Goal: Task Accomplishment & Management: Manage account settings

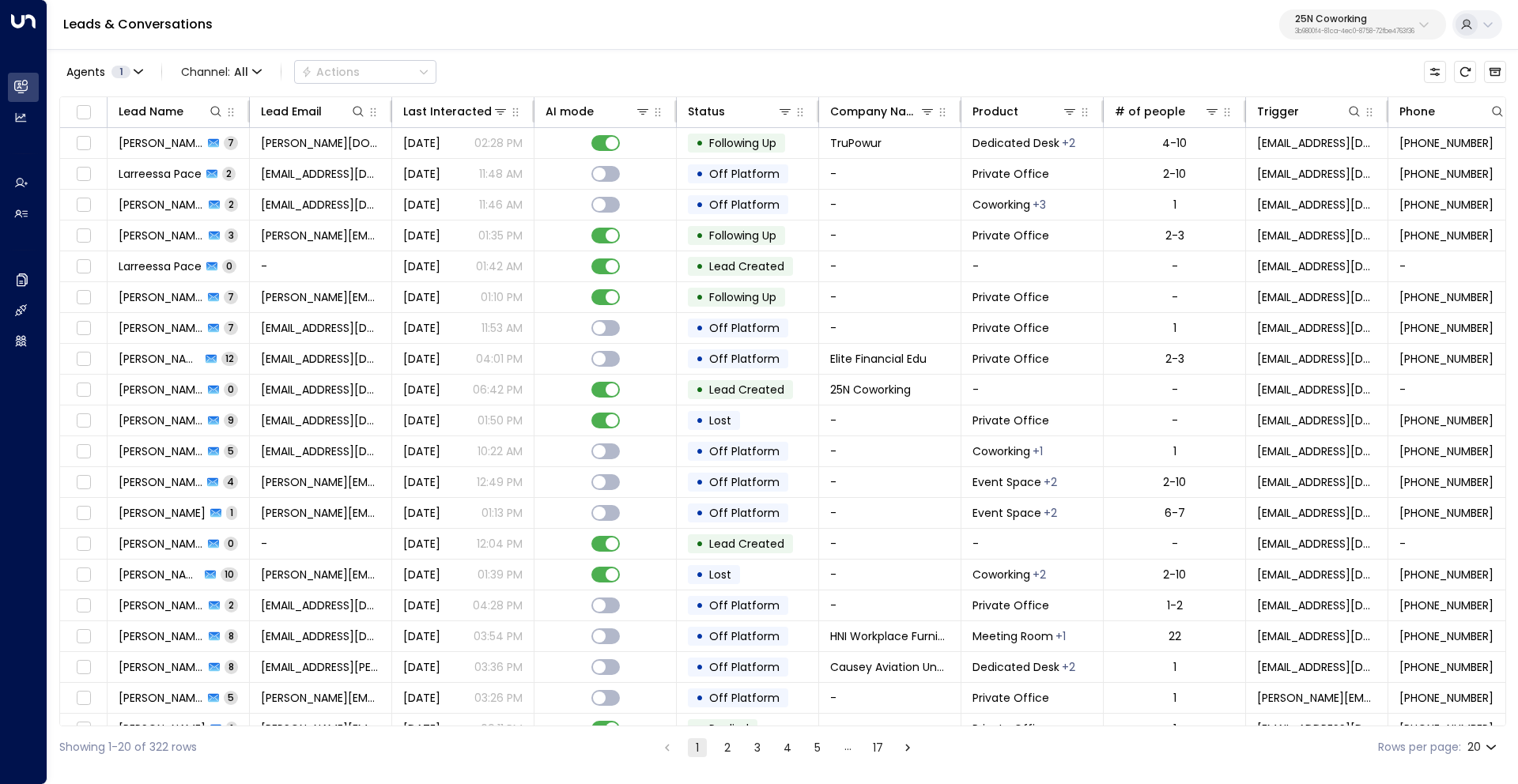
click at [1354, 28] on p "3b9800f4-81ca-4ec0-8758-72fbe4763f36" at bounding box center [1355, 31] width 119 height 6
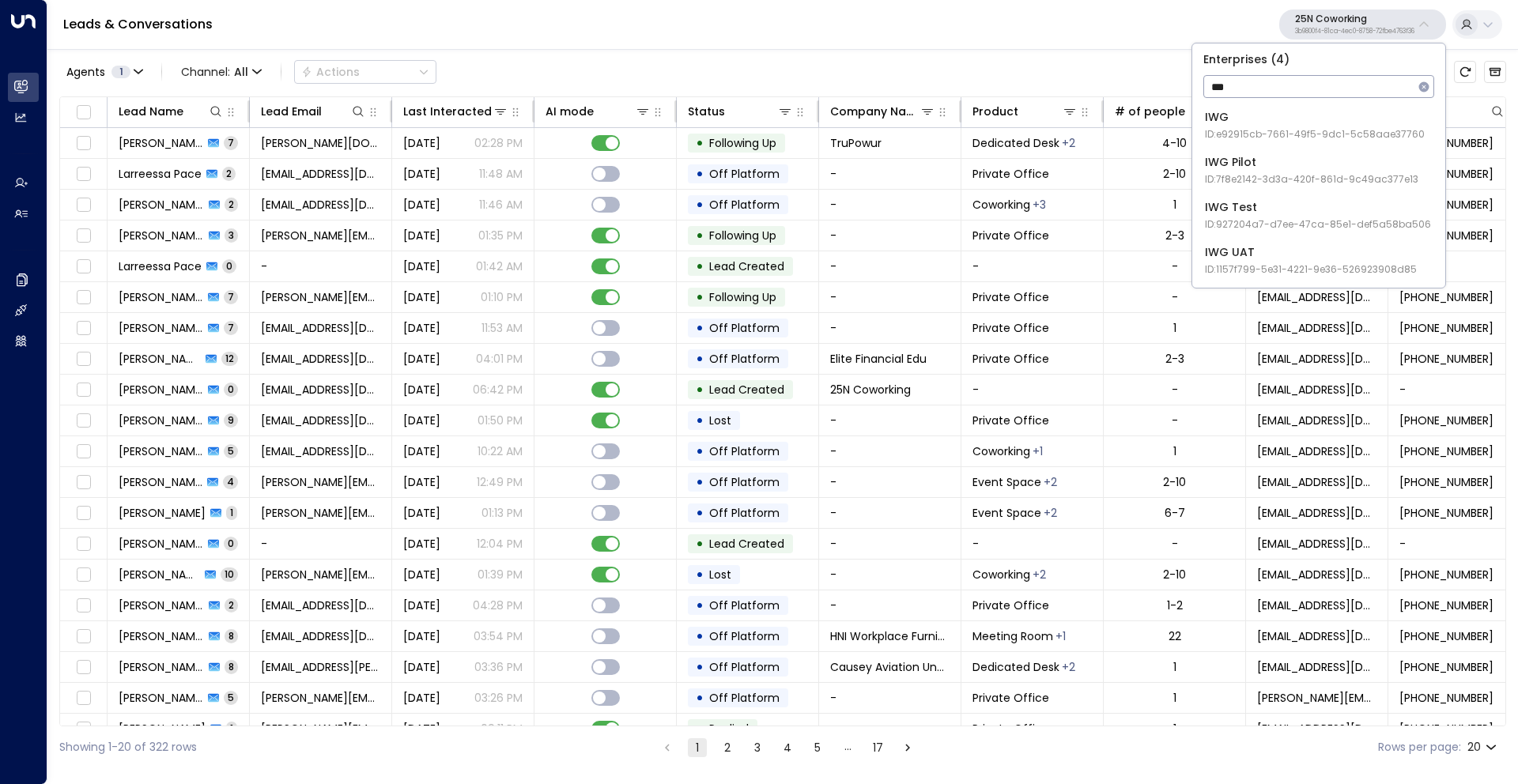
type input "***"
click at [1272, 116] on div "IWG ID: e92915cb-7661-49f5-9dc1-5c58aae37760" at bounding box center [1314, 125] width 219 height 32
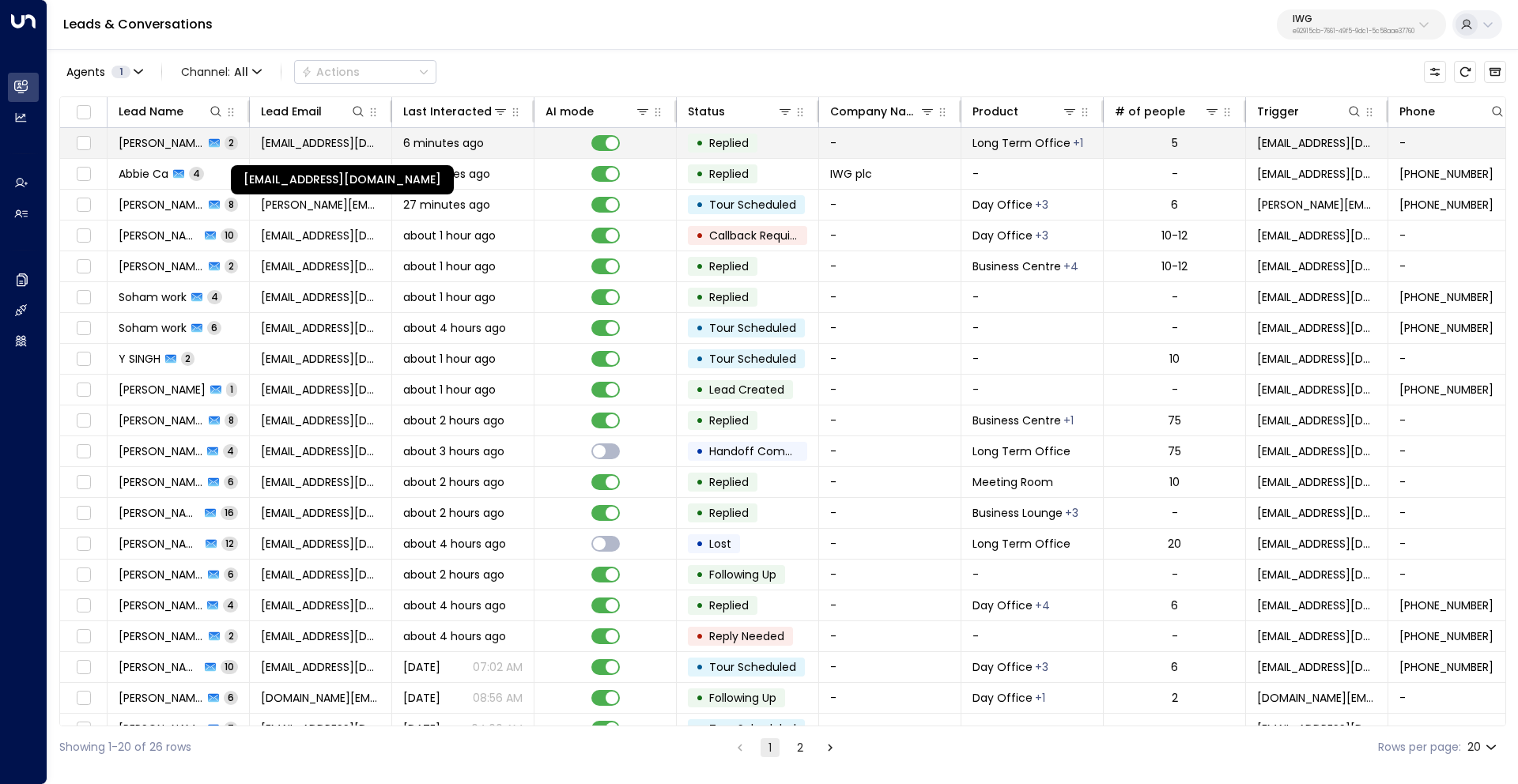
click at [311, 144] on span "[EMAIL_ADDRESS][DOMAIN_NAME]" at bounding box center [320, 143] width 119 height 16
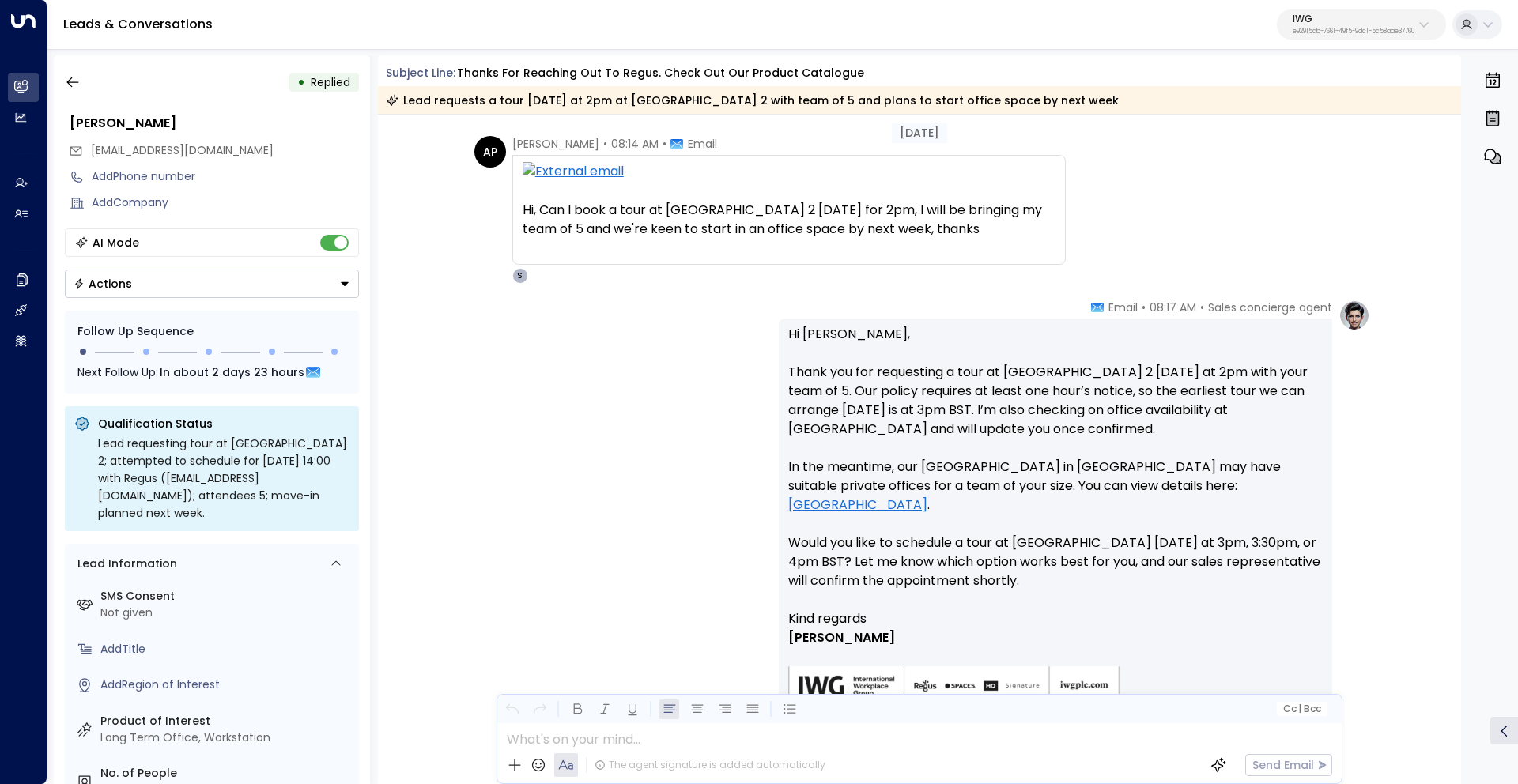
scroll to position [155, 0]
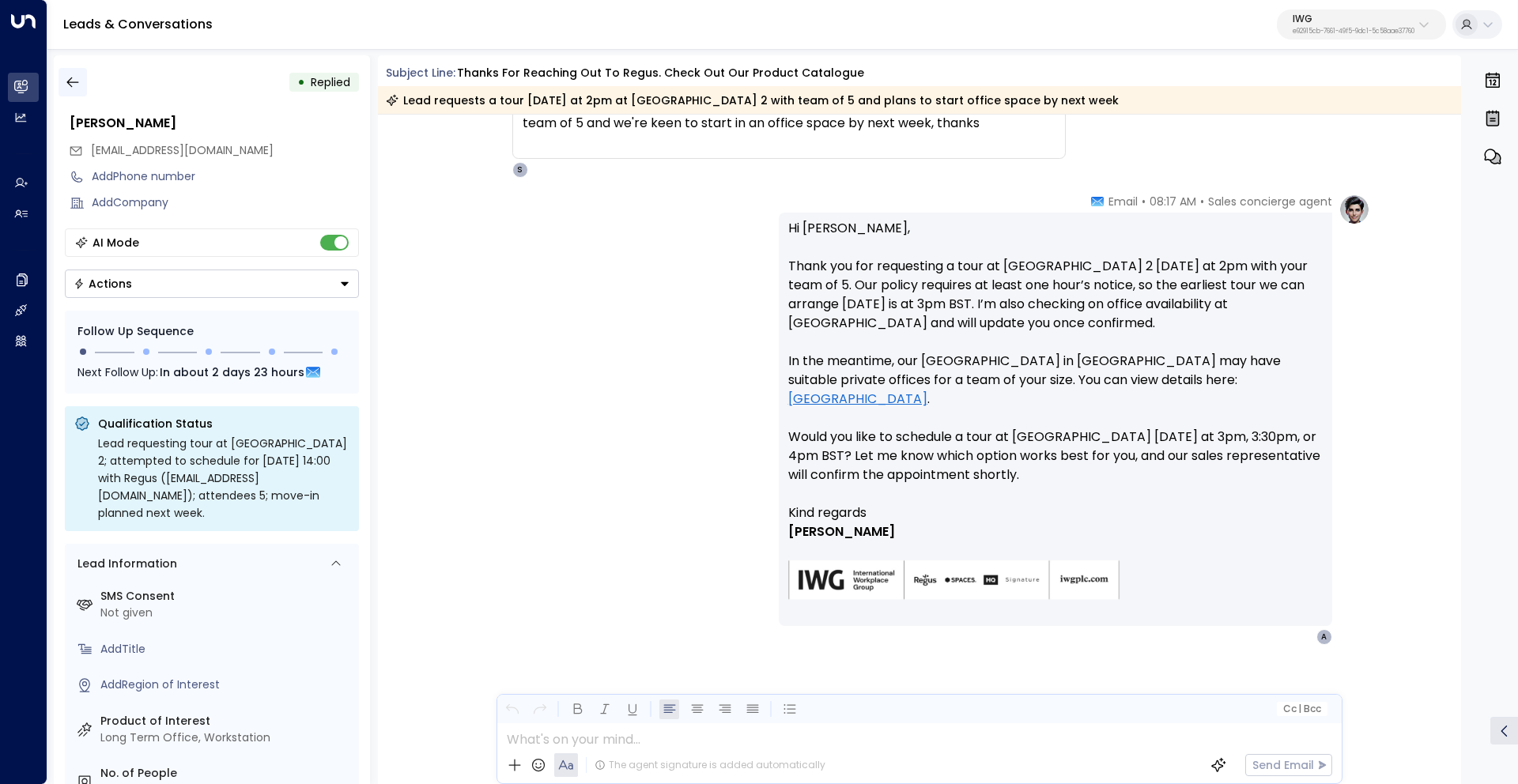
click at [75, 84] on icon "button" at bounding box center [73, 83] width 16 height 16
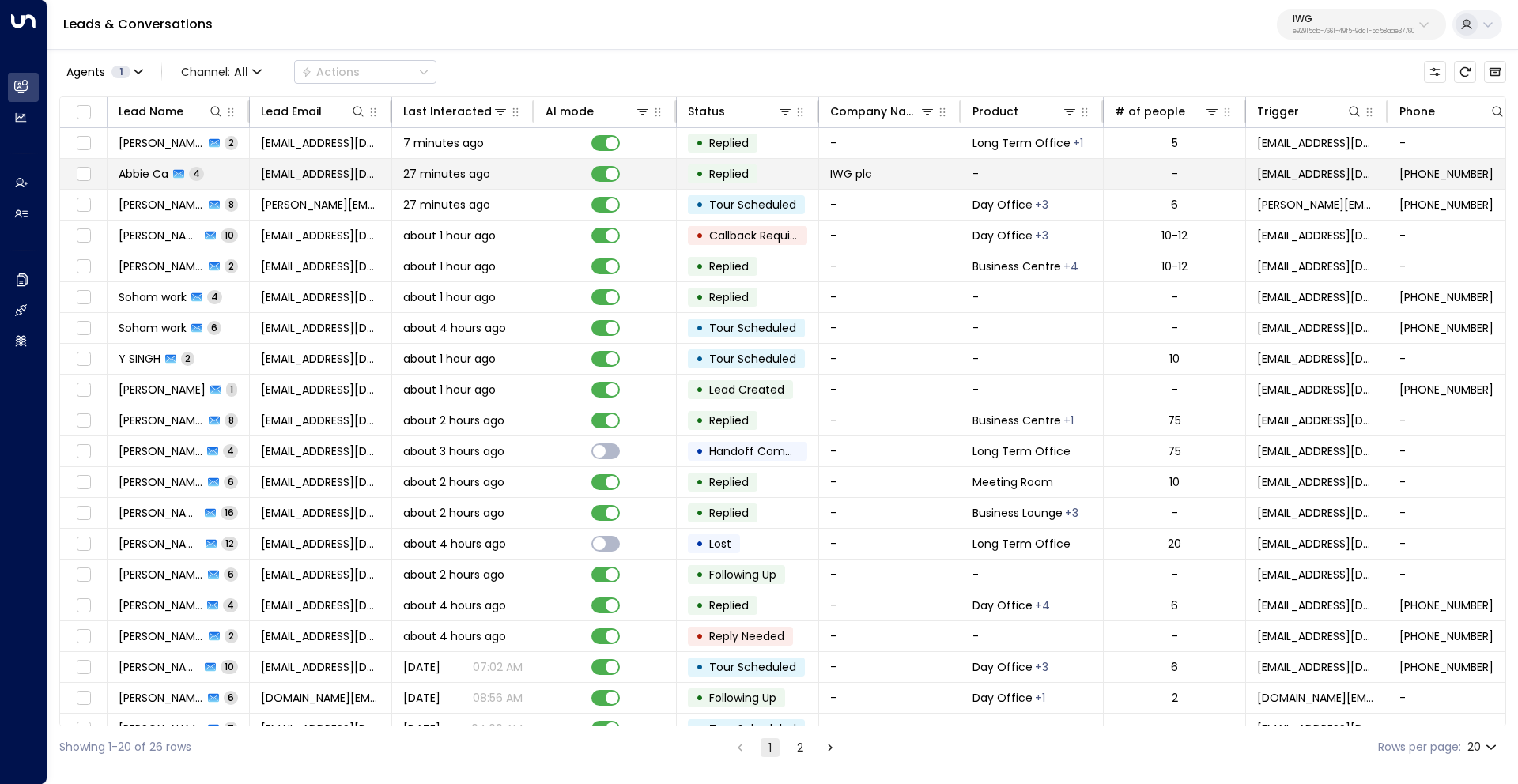
click at [133, 173] on span "Abbie Ca" at bounding box center [143, 174] width 50 height 16
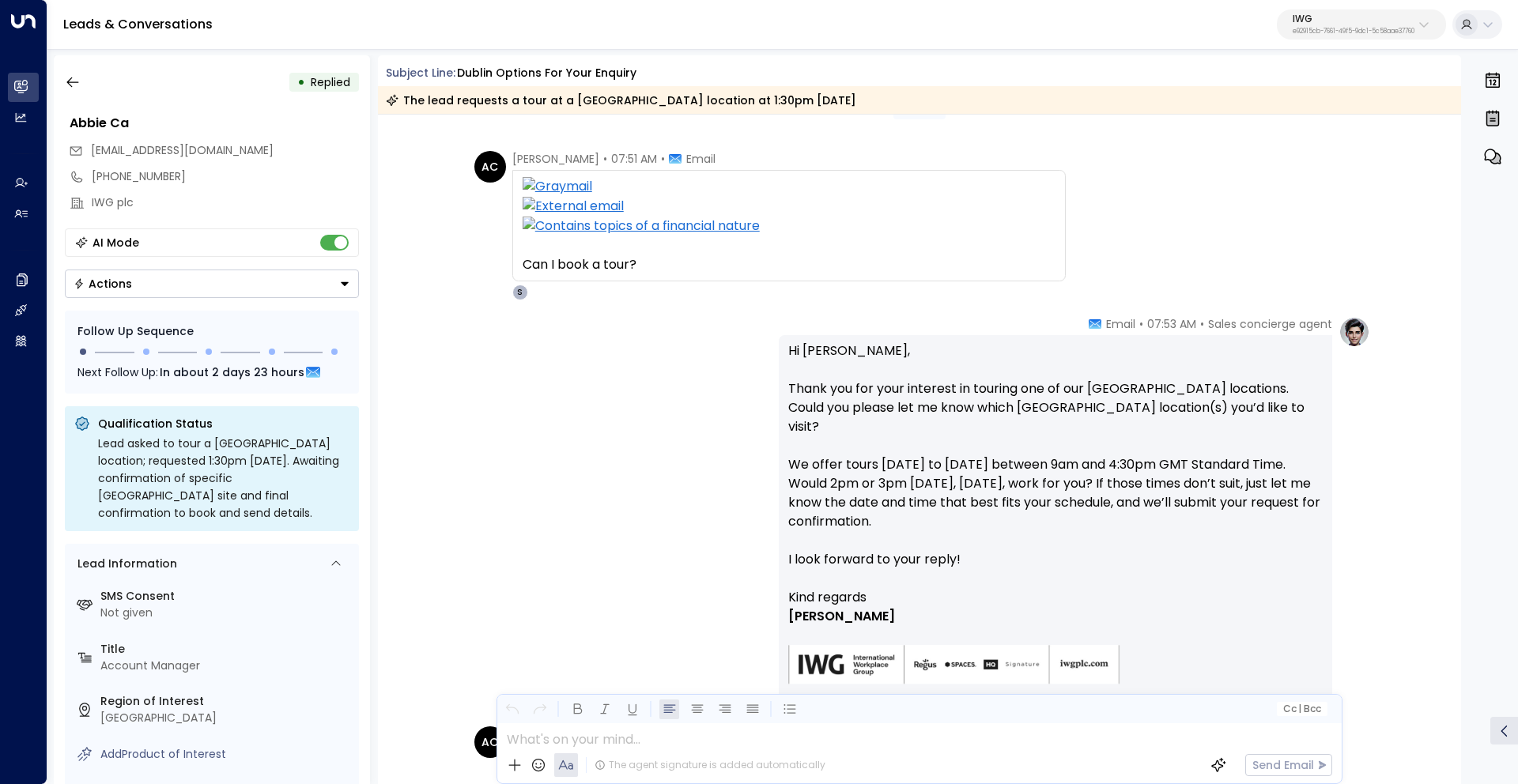
scroll to position [17, 0]
